Goal: Task Accomplishment & Management: Complete application form

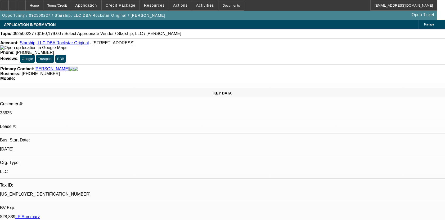
select select "0"
select select "0.1"
select select "4"
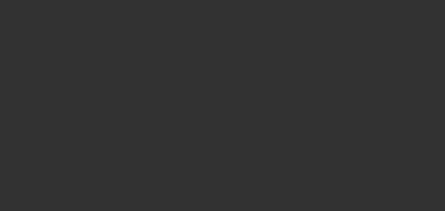
select select "0"
select select "6"
select select "0"
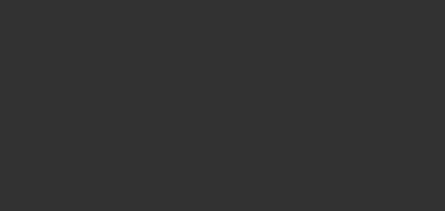
select select "0"
select select "6"
select select "0"
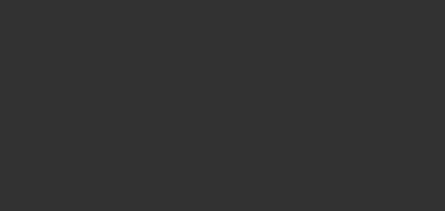
select select "0"
select select "6"
select select "0"
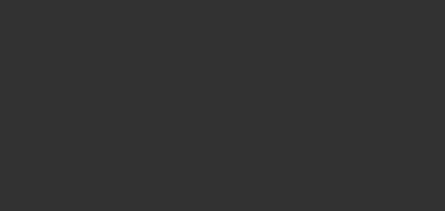
select select "6"
